Goal: Task Accomplishment & Management: Manage account settings

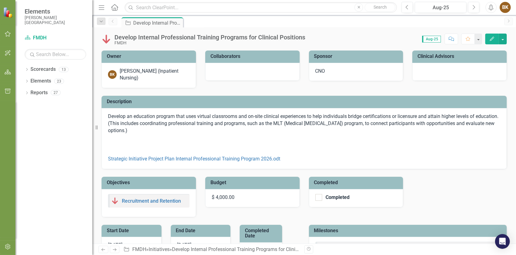
checkbox input "true"
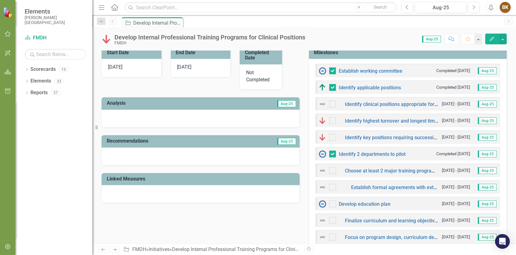
scroll to position [185, 0]
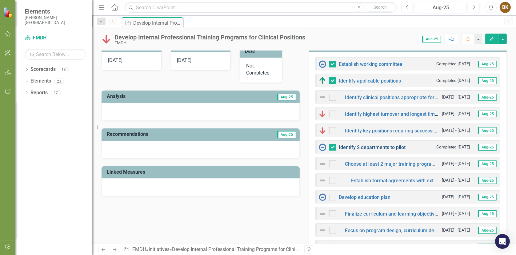
click at [361, 147] on link "Identify 2 departments to pilot" at bounding box center [372, 147] width 67 height 6
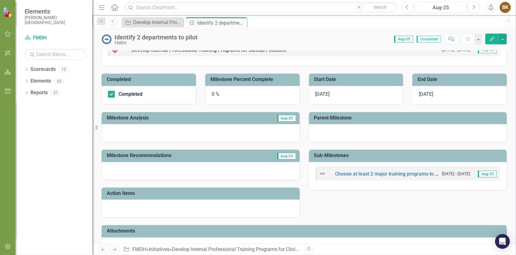
scroll to position [81, 0]
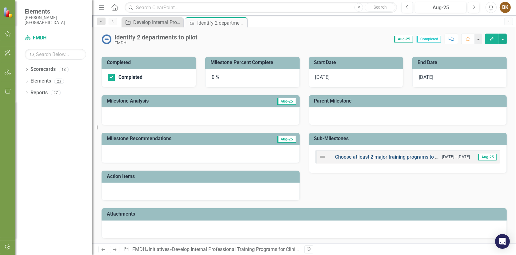
click at [366, 156] on link "Choose at least 2 major training programs to develop, plus optional smaller ups…" at bounding box center [440, 157] width 211 height 6
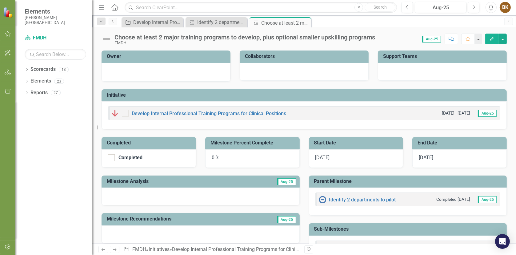
click at [113, 22] on icon "Previous" at bounding box center [112, 21] width 5 height 4
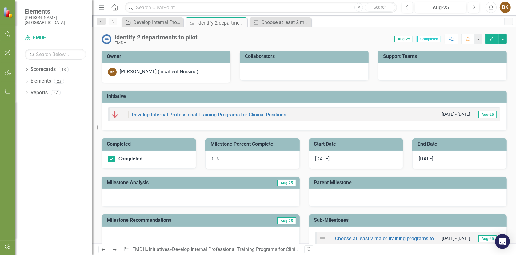
click at [112, 20] on icon "Previous" at bounding box center [112, 21] width 5 height 4
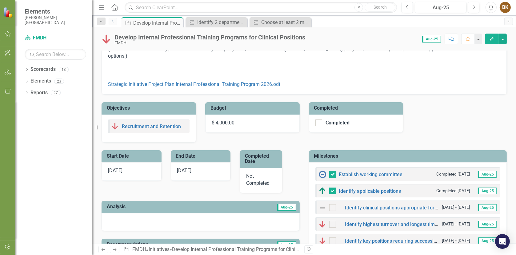
scroll to position [92, 0]
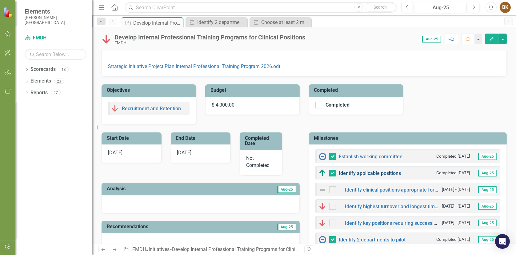
click at [372, 173] on link "Identify applicable positions" at bounding box center [370, 173] width 62 height 6
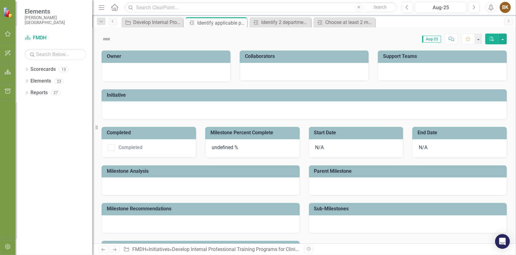
checkbox input "true"
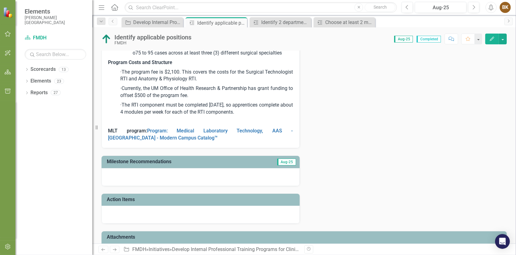
scroll to position [277, 0]
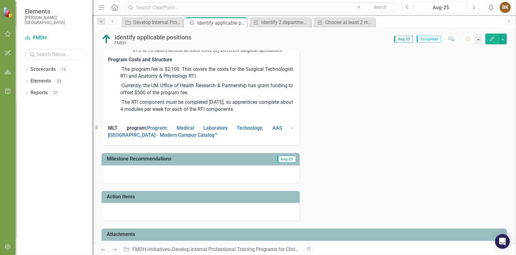
click at [216, 135] on p "MLT program: Program: Medical Laboratory Technology, AAS - [GEOGRAPHIC_DATA] - …" at bounding box center [200, 130] width 185 height 15
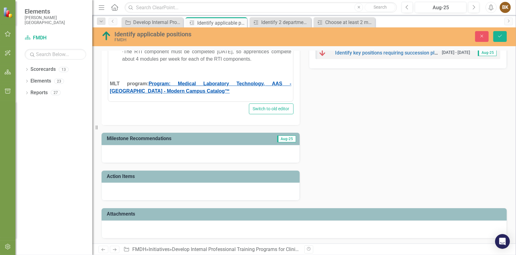
scroll to position [178, 0]
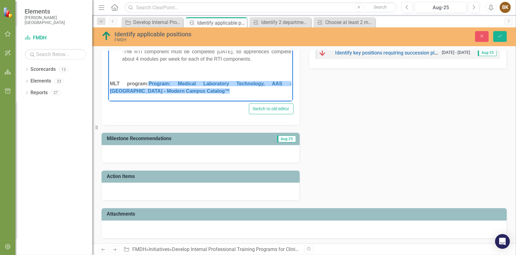
click at [246, 91] on p "MLT program: Program: Medical Laboratory Technology, AAS - [GEOGRAPHIC_DATA] - …" at bounding box center [199, 87] width 181 height 15
click at [249, 92] on p "MLT program: Program: Medical Laboratory Technology, AAS - [GEOGRAPHIC_DATA] - …" at bounding box center [199, 87] width 181 height 15
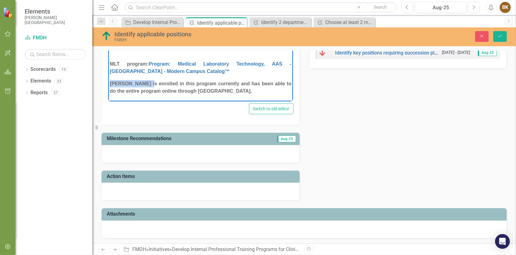
scroll to position [198, 0]
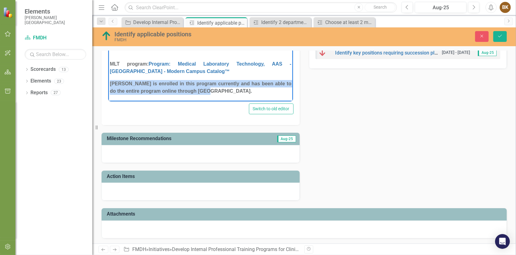
drag, startPoint x: 109, startPoint y: 90, endPoint x: 317, endPoint y: 95, distance: 208.3
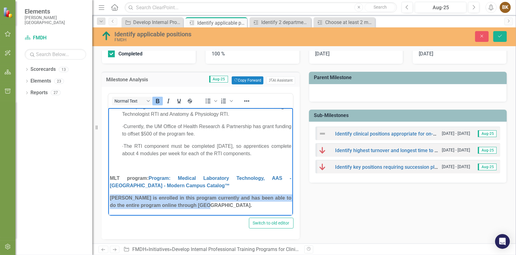
scroll to position [96, 0]
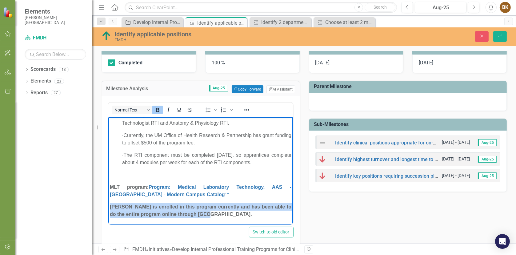
click at [159, 112] on icon "Bold" at bounding box center [157, 109] width 7 height 7
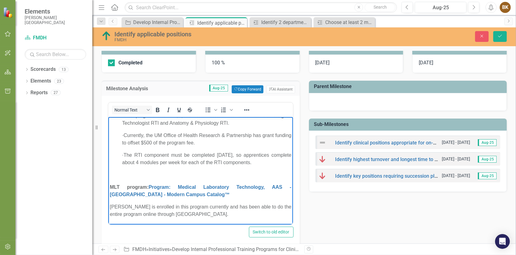
click at [109, 207] on body "We have the opportunity to implement distance learning programs within the stat…" at bounding box center [200, 75] width 185 height 298
click at [110, 206] on p "[PERSON_NAME] is enrolled in this program currently and has been able to do the…" at bounding box center [199, 210] width 181 height 15
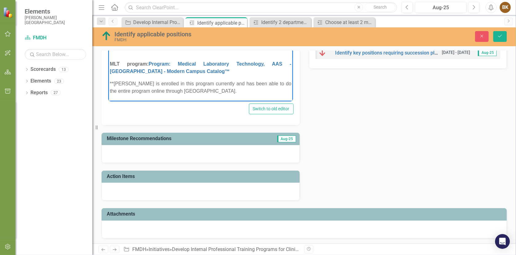
scroll to position [4, 0]
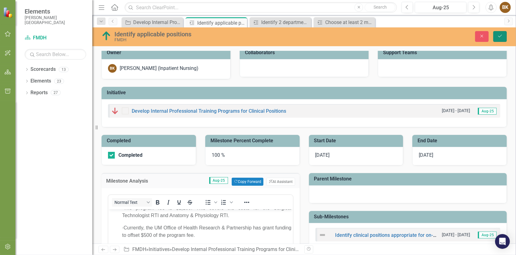
click at [506, 37] on button "Save" at bounding box center [500, 36] width 14 height 11
